Goal: Information Seeking & Learning: Learn about a topic

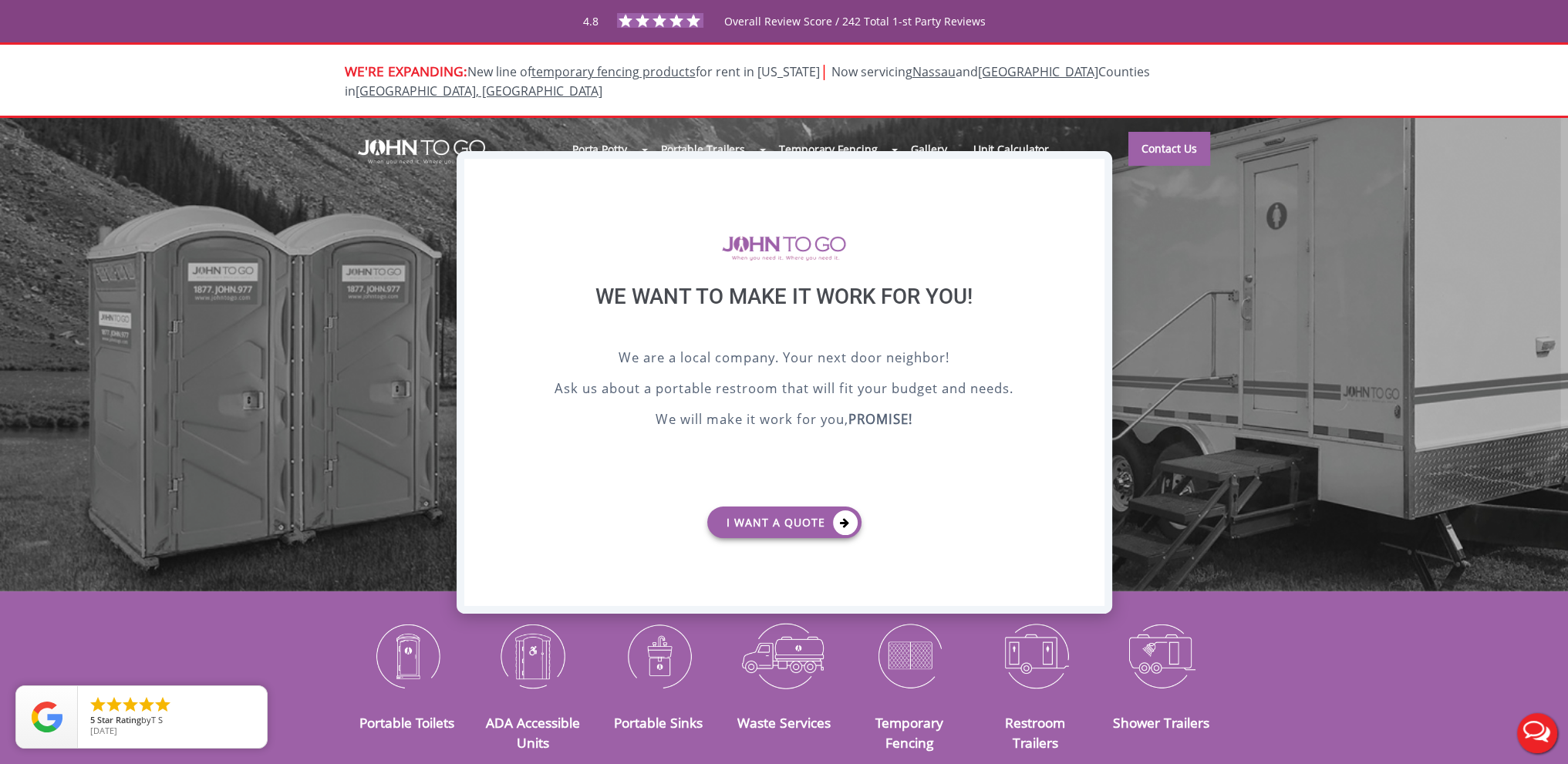
click at [1092, 160] on div "X" at bounding box center [1092, 172] width 24 height 26
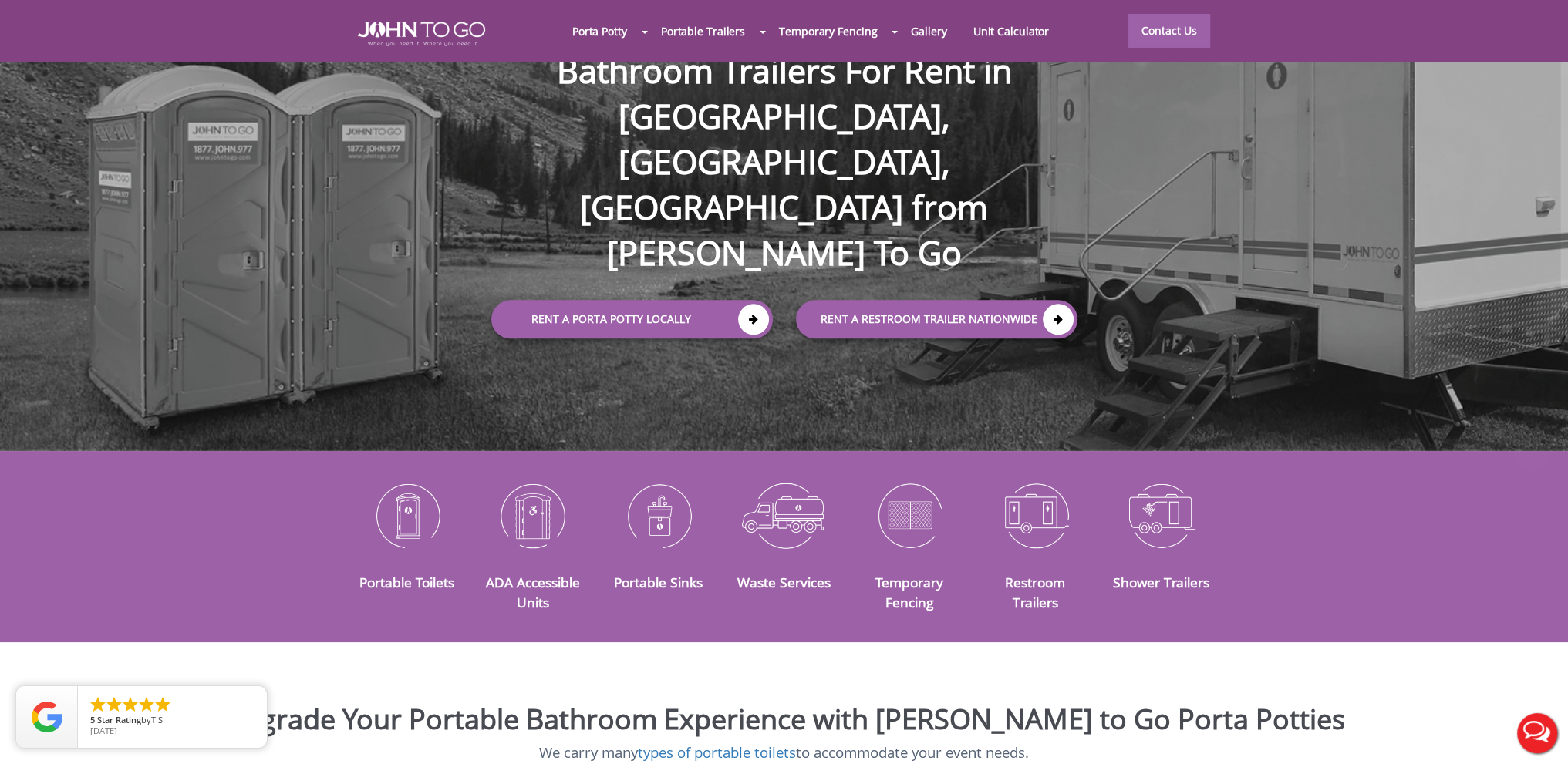
scroll to position [155, 0]
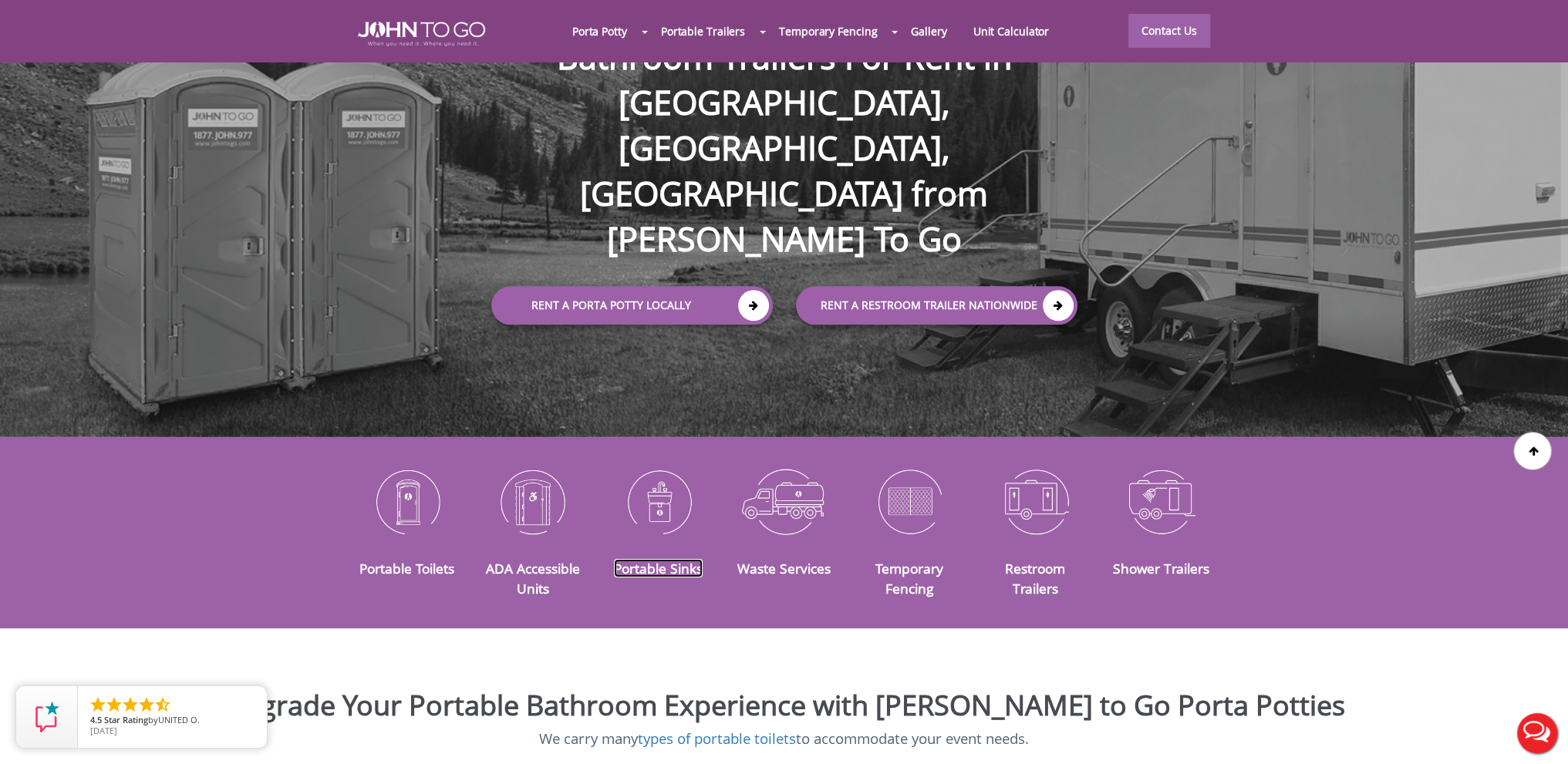
click at [635, 559] on link "Portable Sinks" at bounding box center [658, 569] width 89 height 19
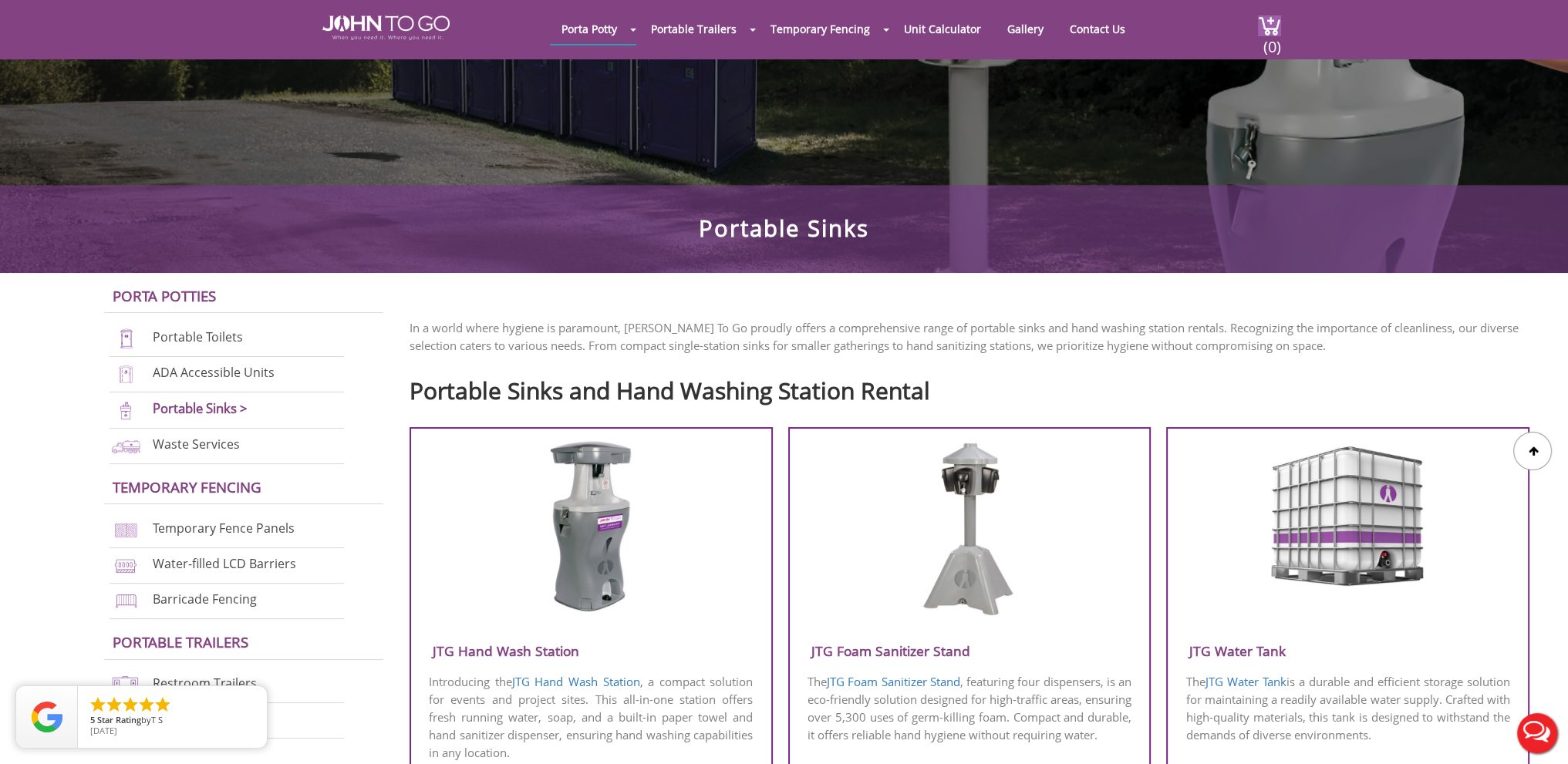
scroll to position [308, 0]
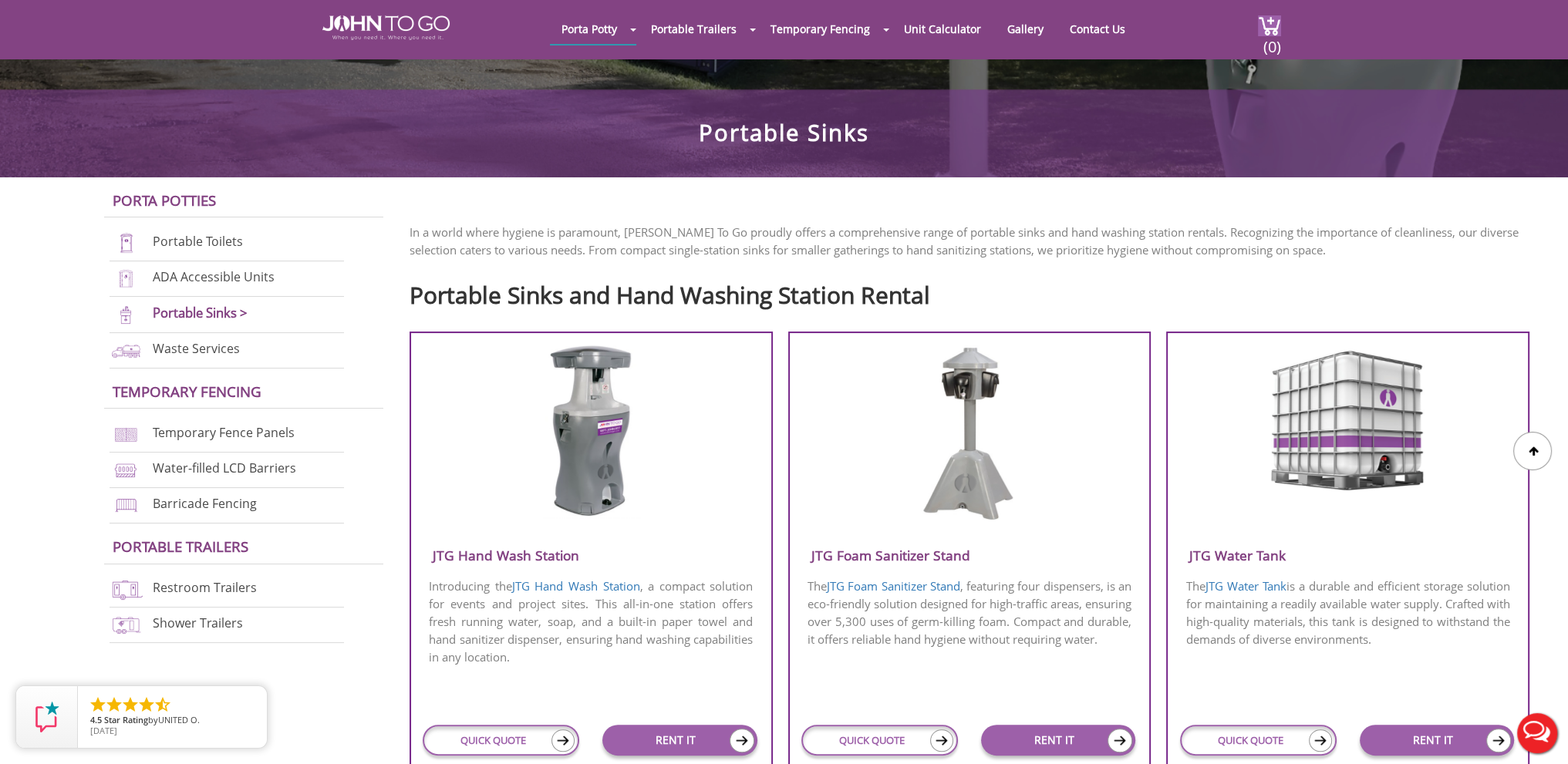
click at [552, 554] on h3 "JTG Hand Wash Station" at bounding box center [591, 556] width 360 height 26
